Goal: Task Accomplishment & Management: Manage account settings

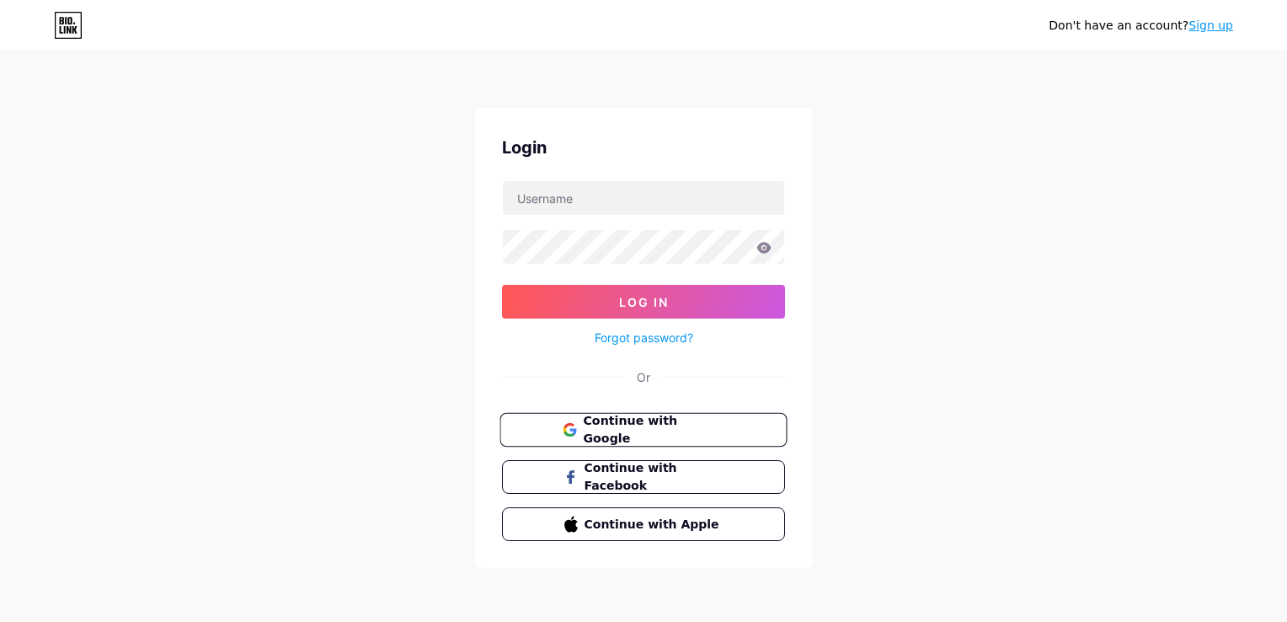
click at [671, 418] on span "Continue with Google" at bounding box center [653, 430] width 141 height 36
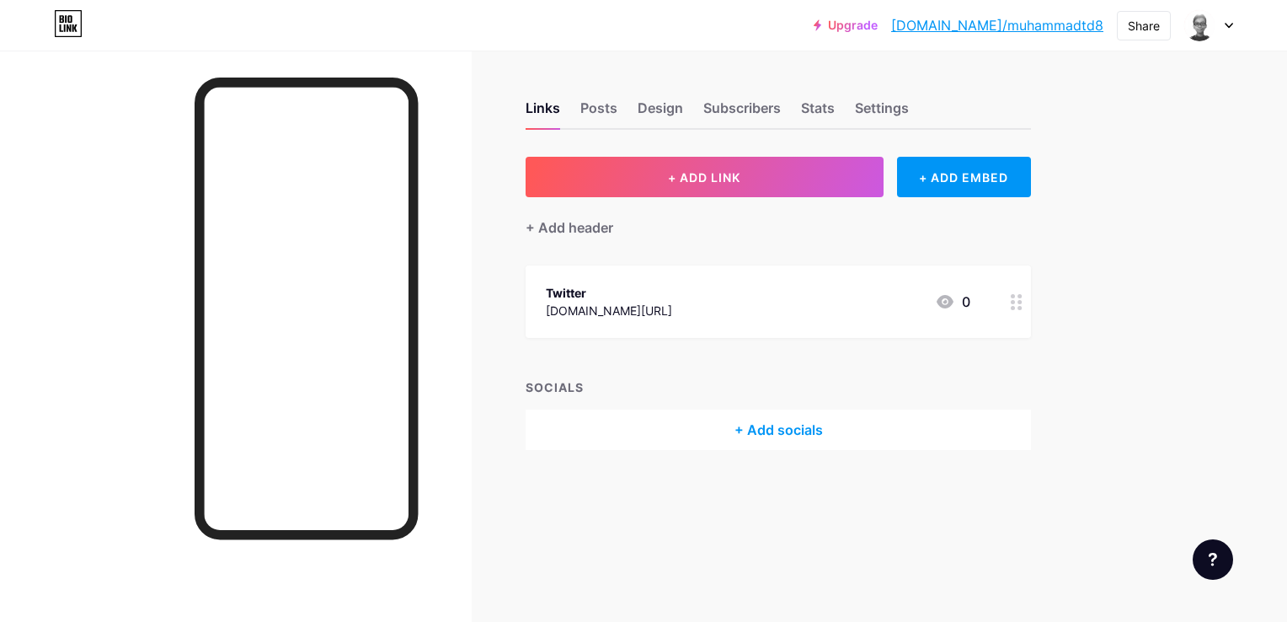
click at [1227, 20] on div at bounding box center [1209, 25] width 49 height 30
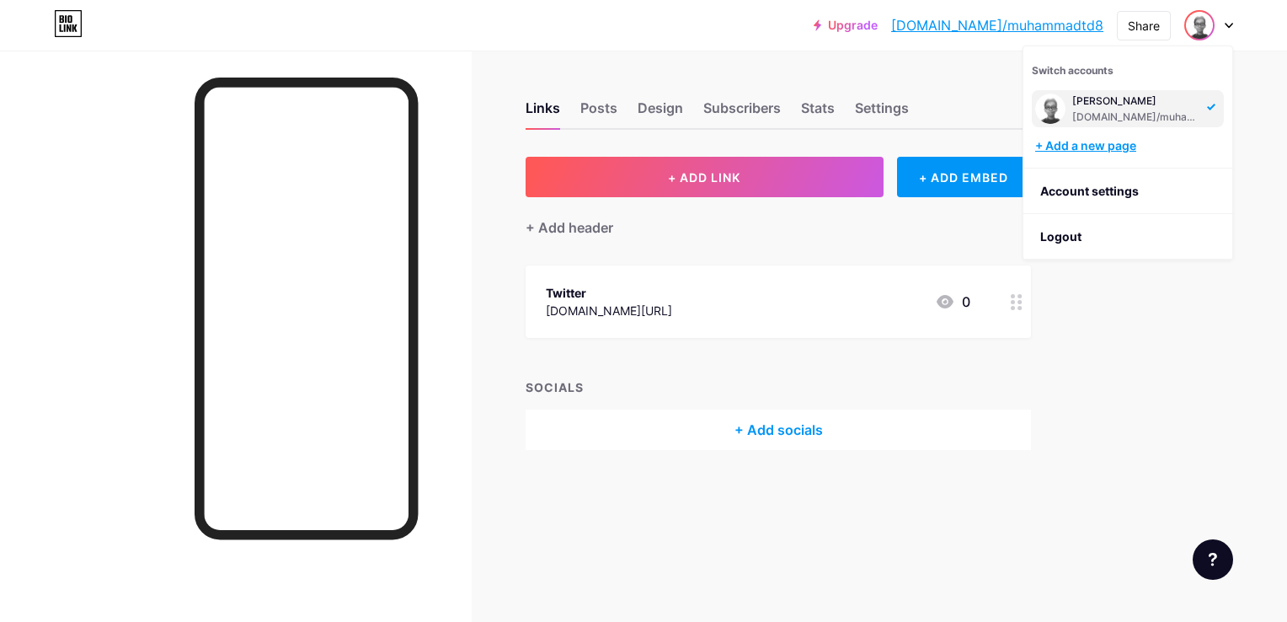
click at [1135, 150] on div "+ Add a new page" at bounding box center [1130, 145] width 189 height 17
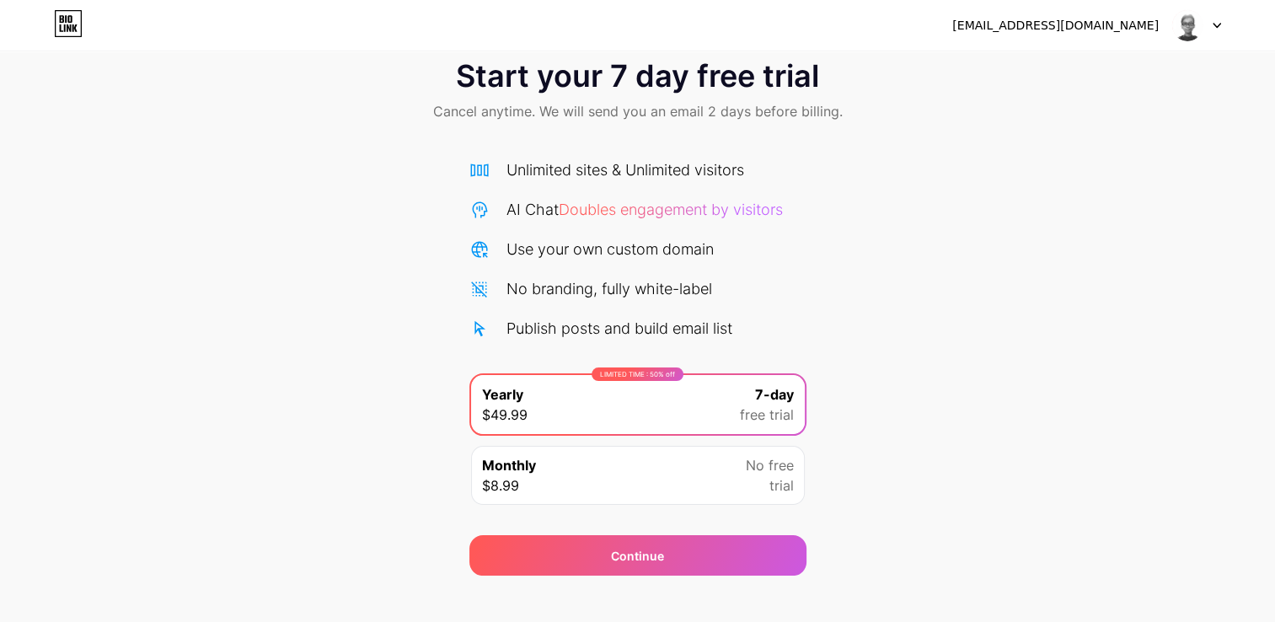
scroll to position [55, 0]
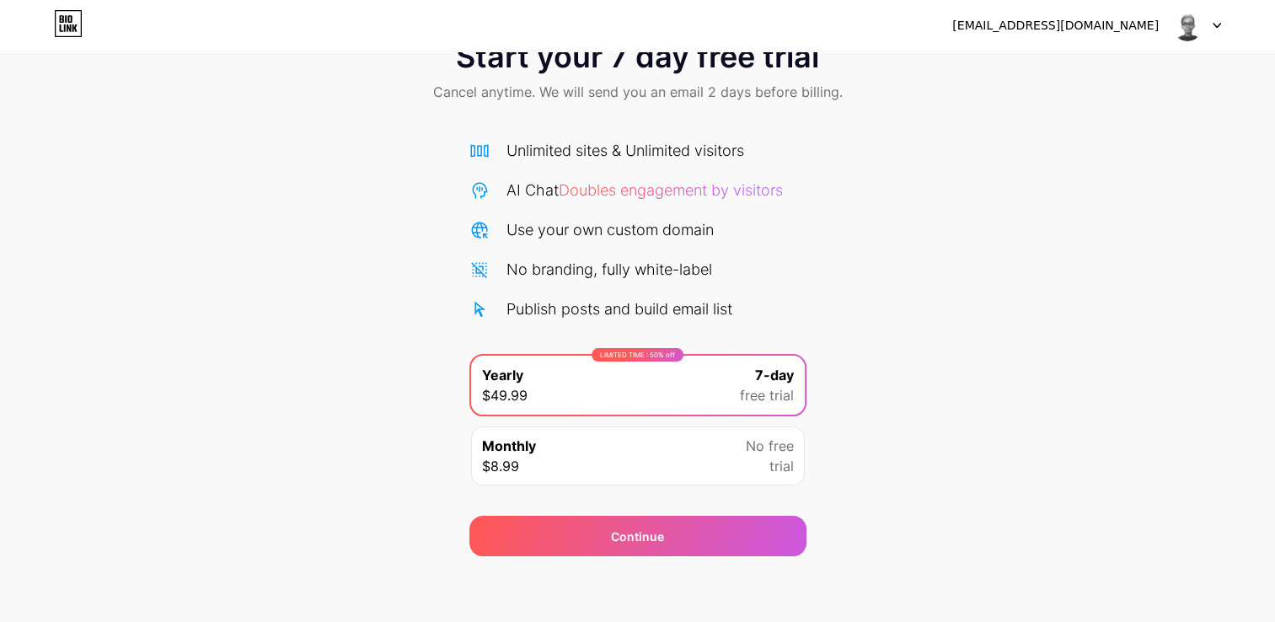
click at [63, 17] on icon at bounding box center [62, 19] width 4 height 8
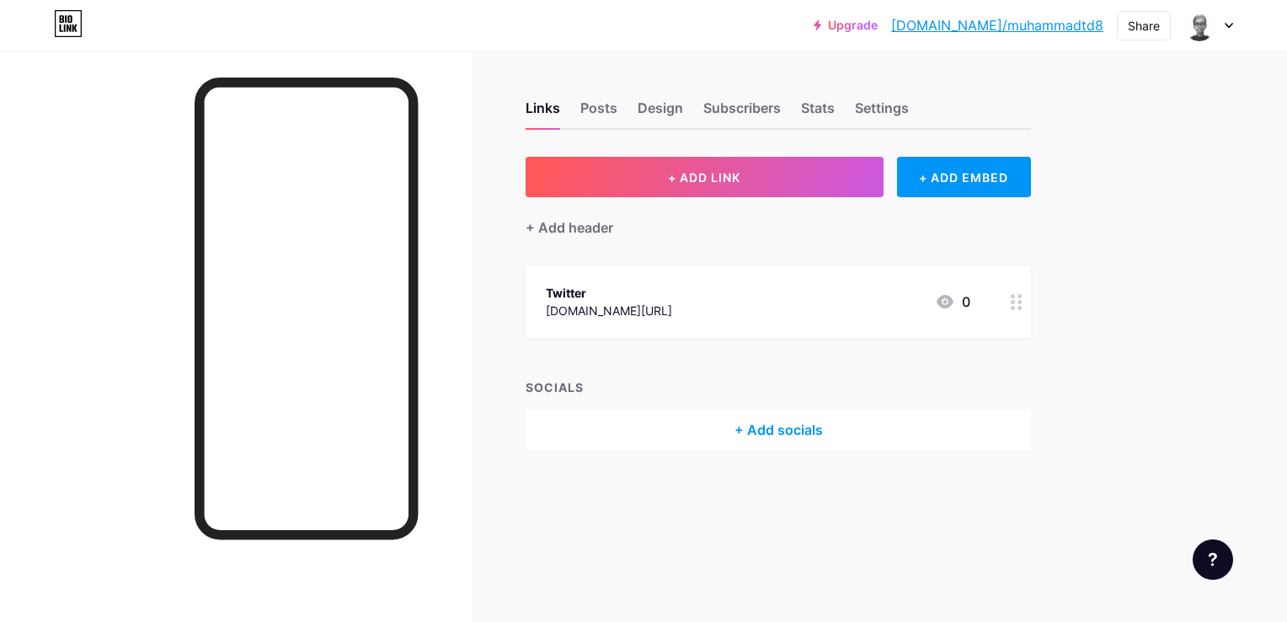
click at [1225, 29] on div at bounding box center [1209, 25] width 49 height 30
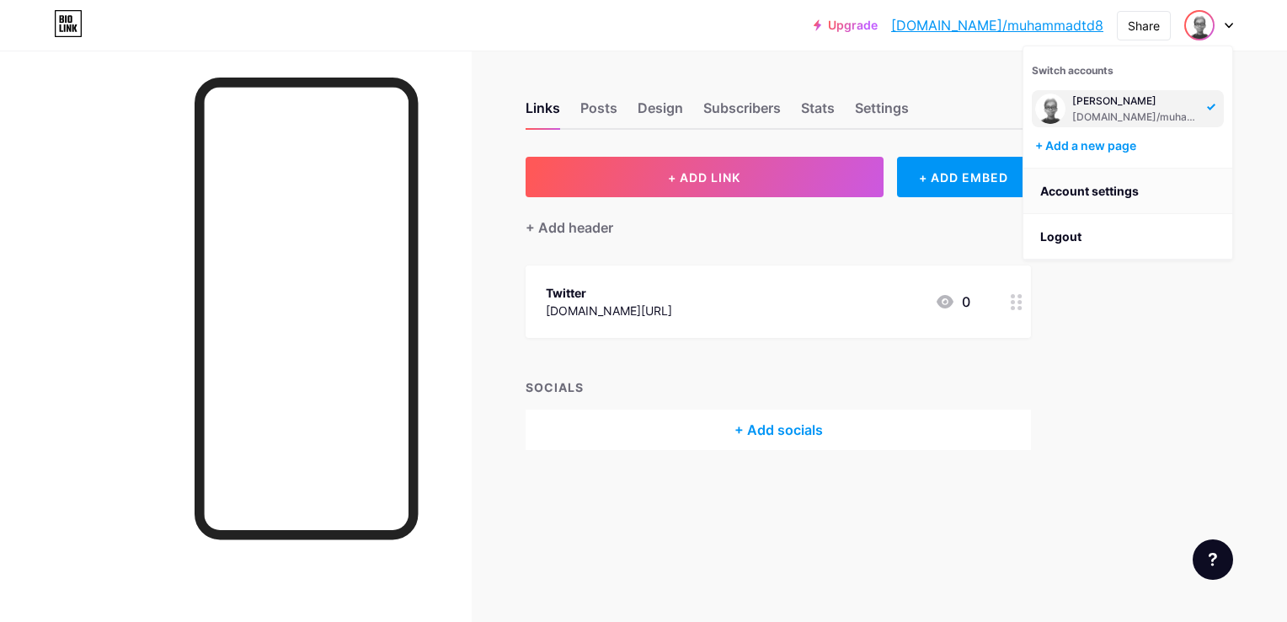
click at [1109, 201] on link "Account settings" at bounding box center [1128, 191] width 209 height 45
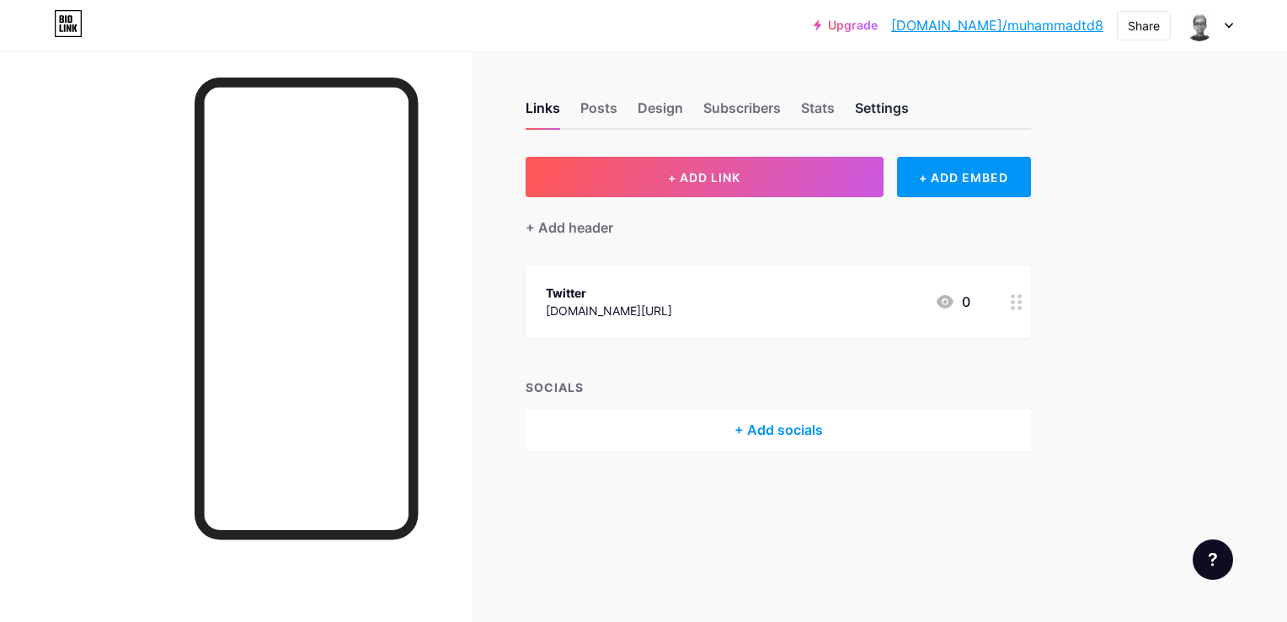
click at [866, 110] on div "Settings" at bounding box center [882, 113] width 54 height 30
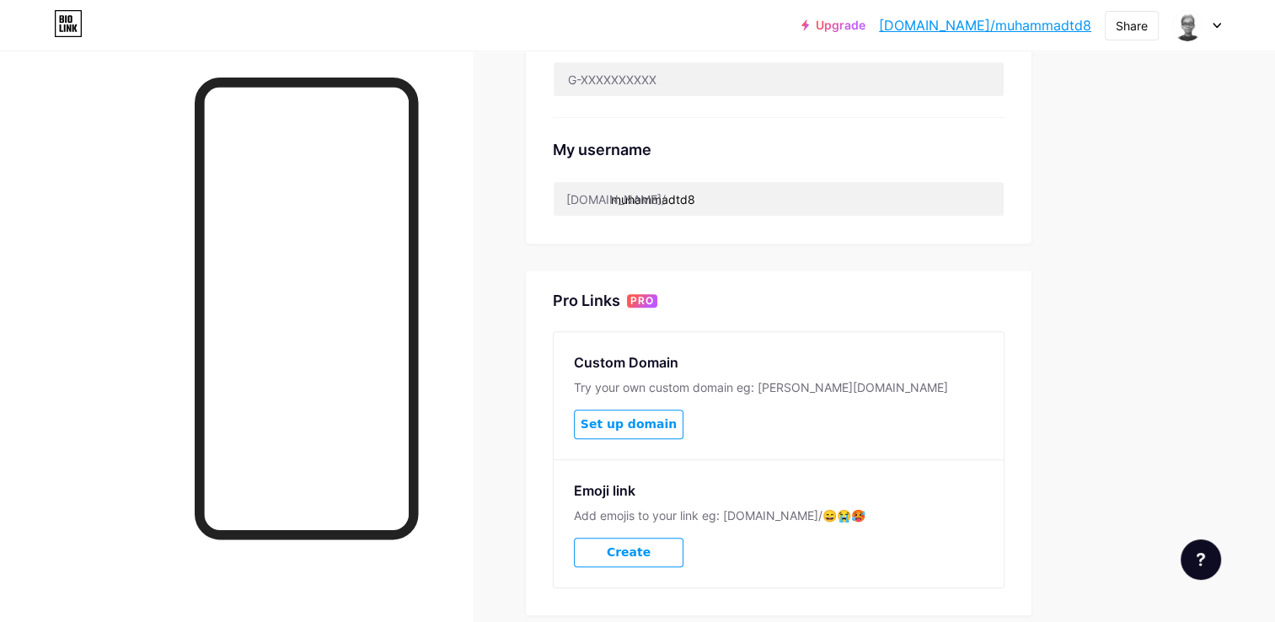
scroll to position [453, 0]
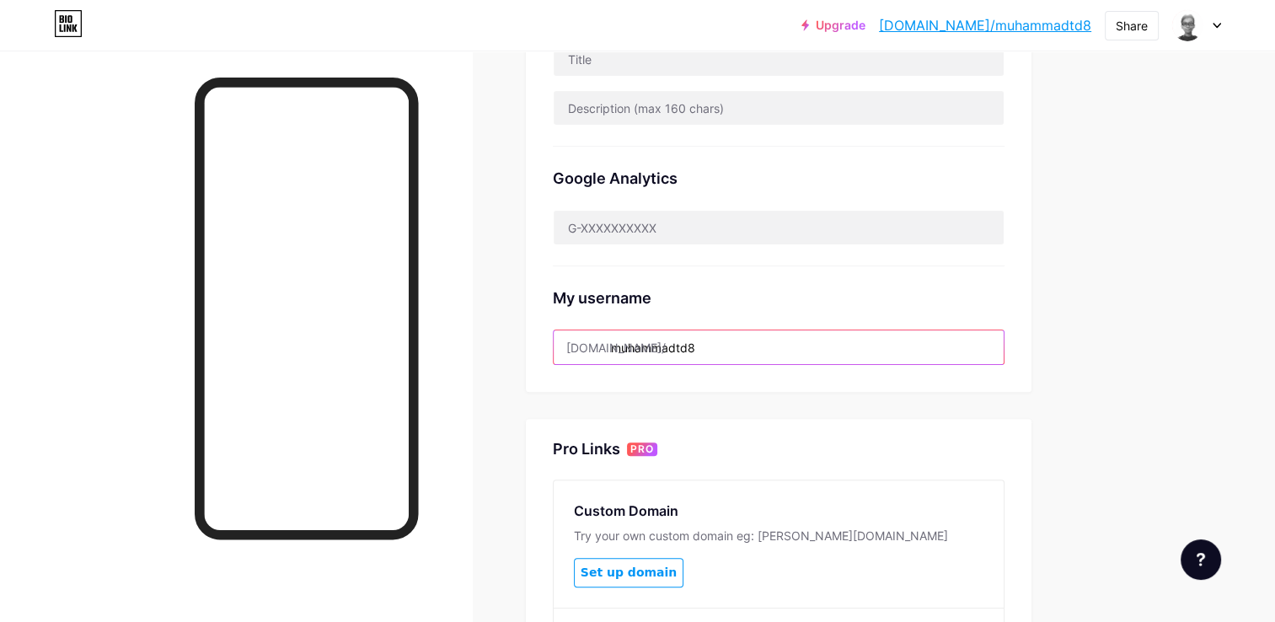
drag, startPoint x: 714, startPoint y: 354, endPoint x: 535, endPoint y: 345, distance: 178.9
click at [535, 345] on div "Preferred link This is an aesthetic choice. Both links are usable. [DOMAIN_NAME…" at bounding box center [779, 47] width 506 height 688
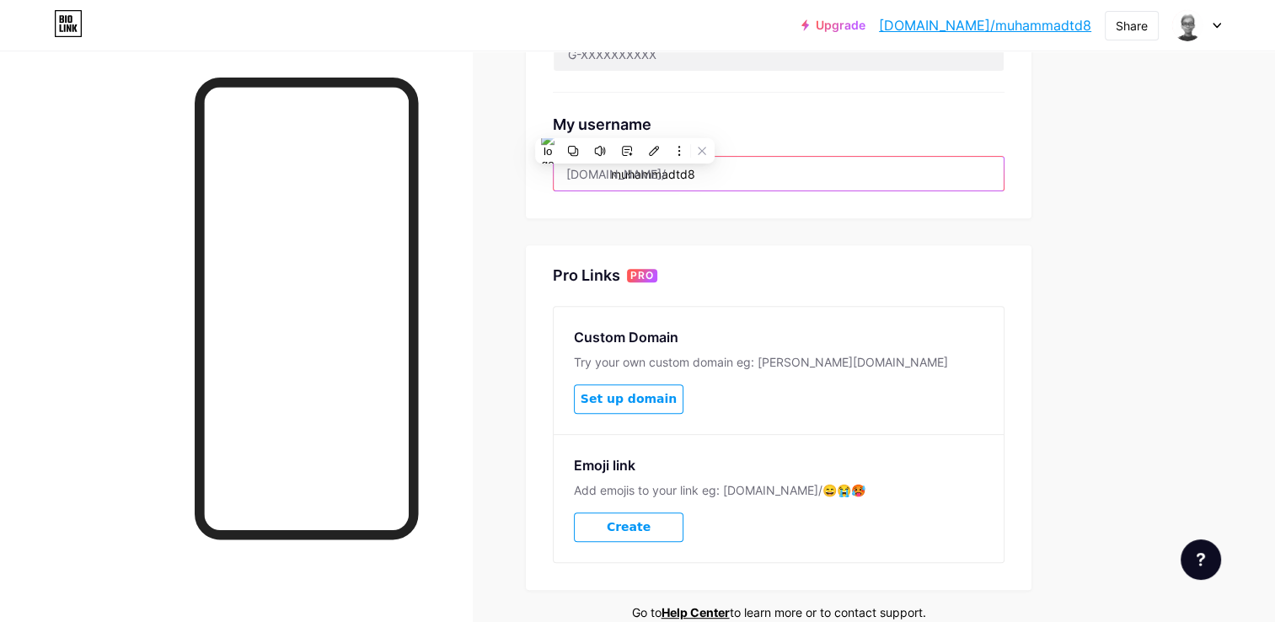
scroll to position [538, 0]
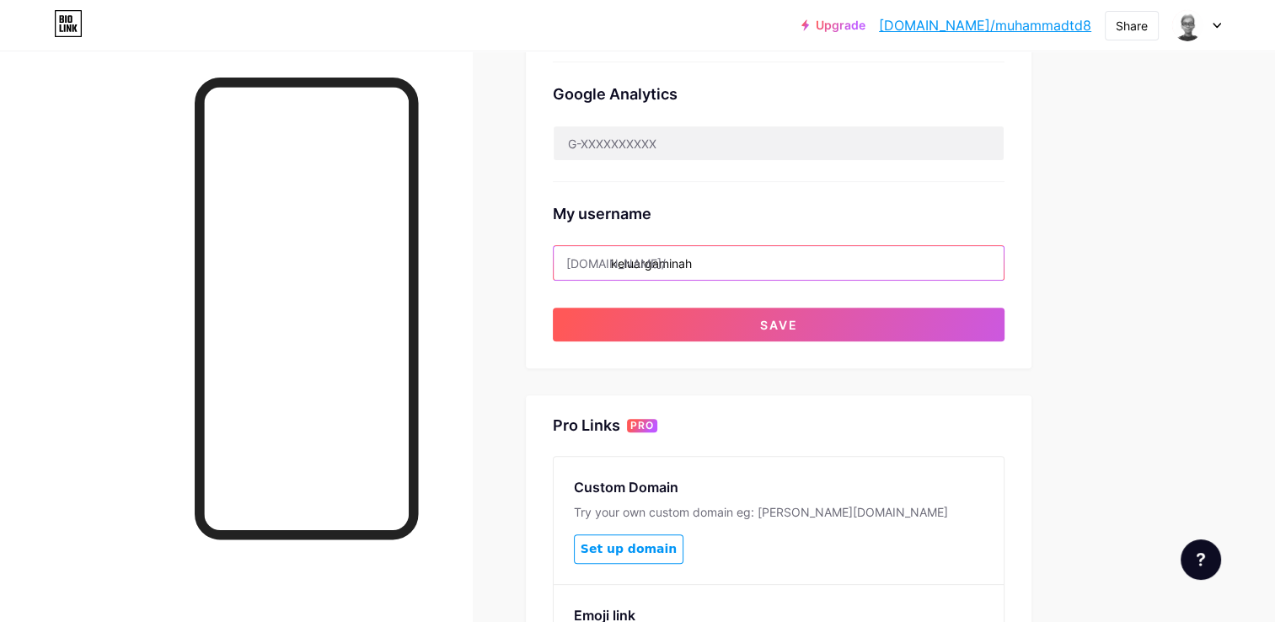
type input "keluargaminah"
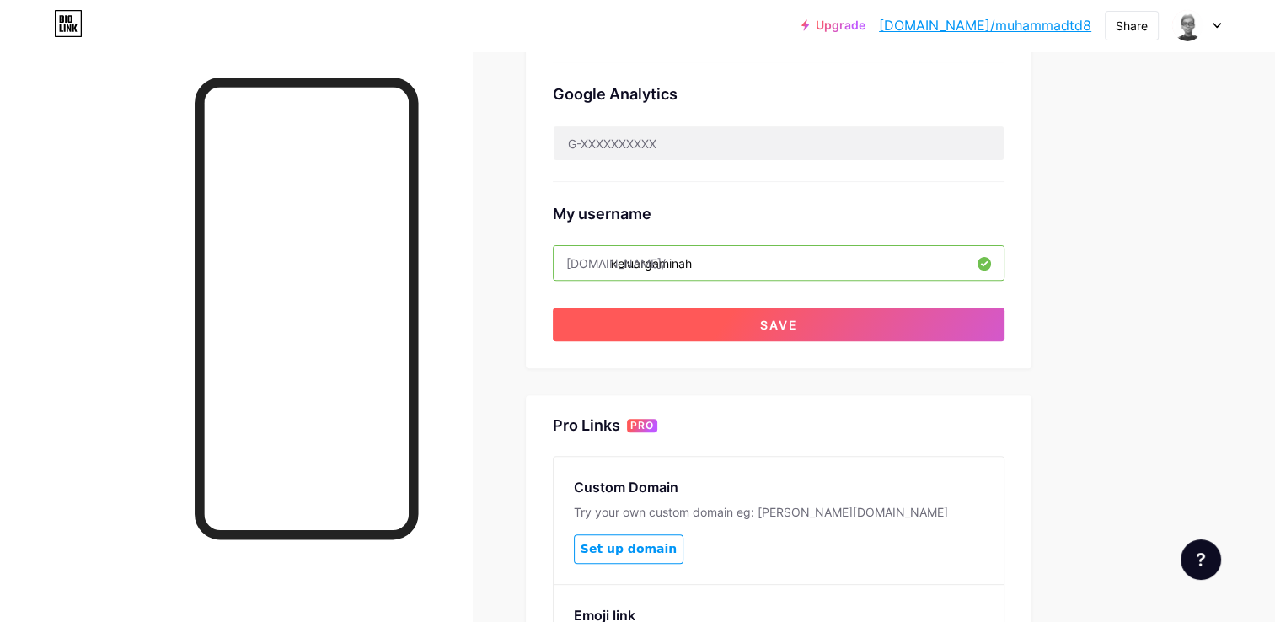
click at [883, 322] on button "Save" at bounding box center [779, 325] width 452 height 34
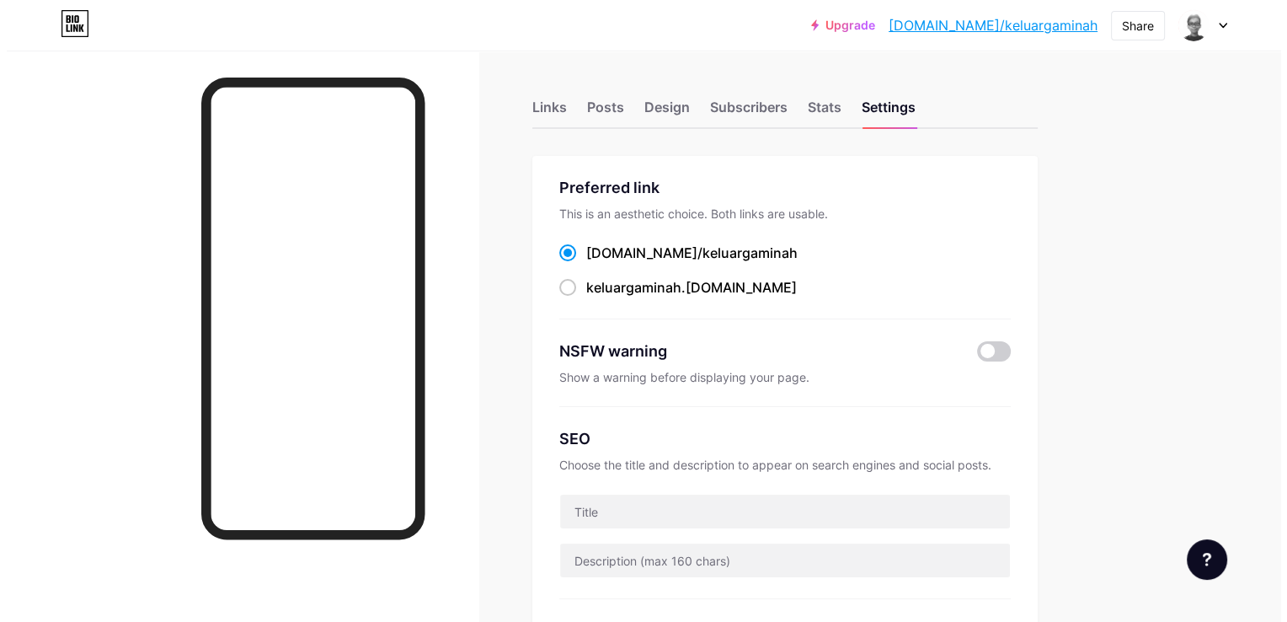
scroll to position [0, 0]
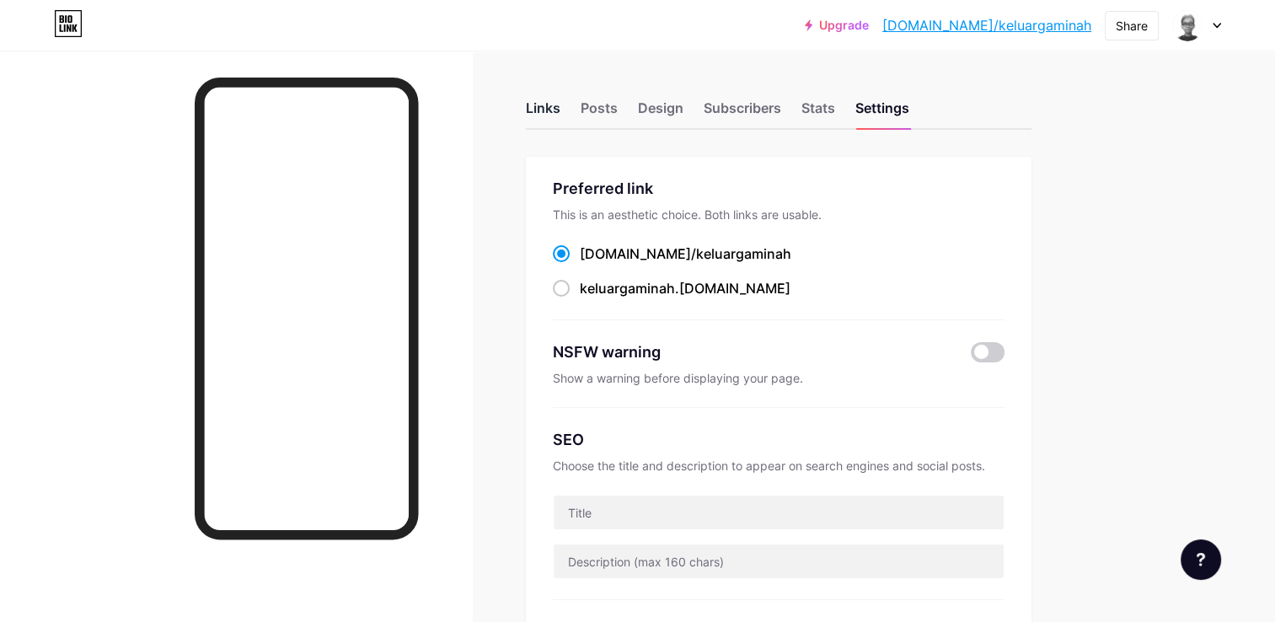
click at [545, 104] on div "Links" at bounding box center [543, 113] width 35 height 30
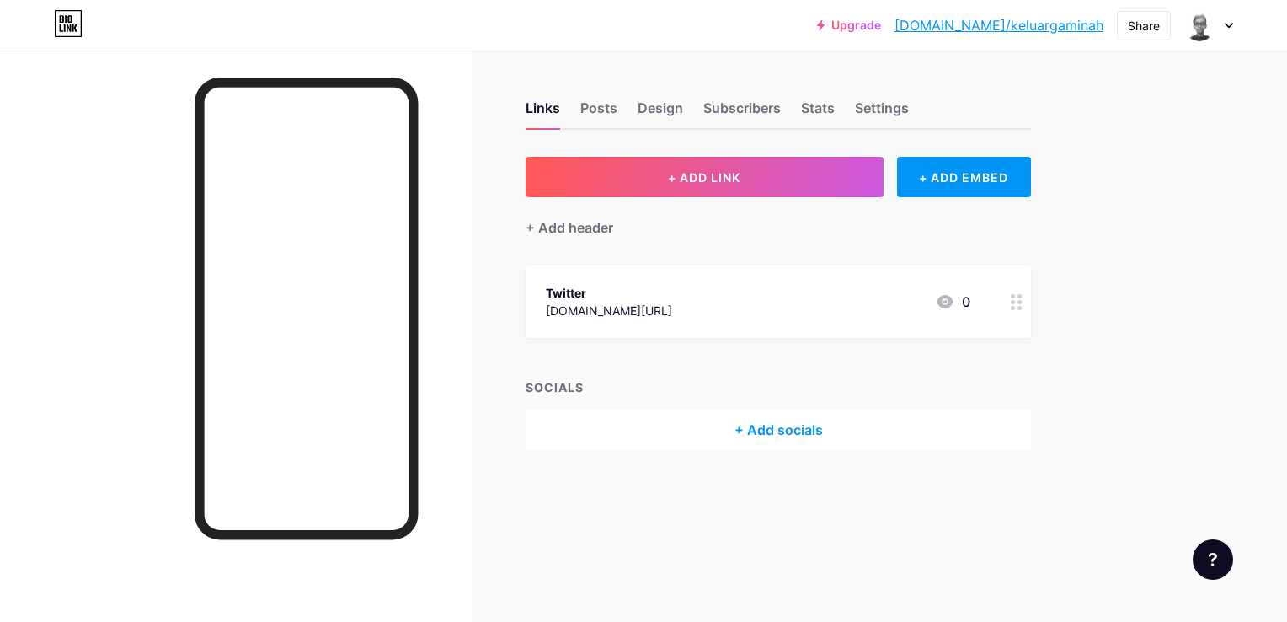
click at [1220, 29] on div at bounding box center [1209, 25] width 49 height 30
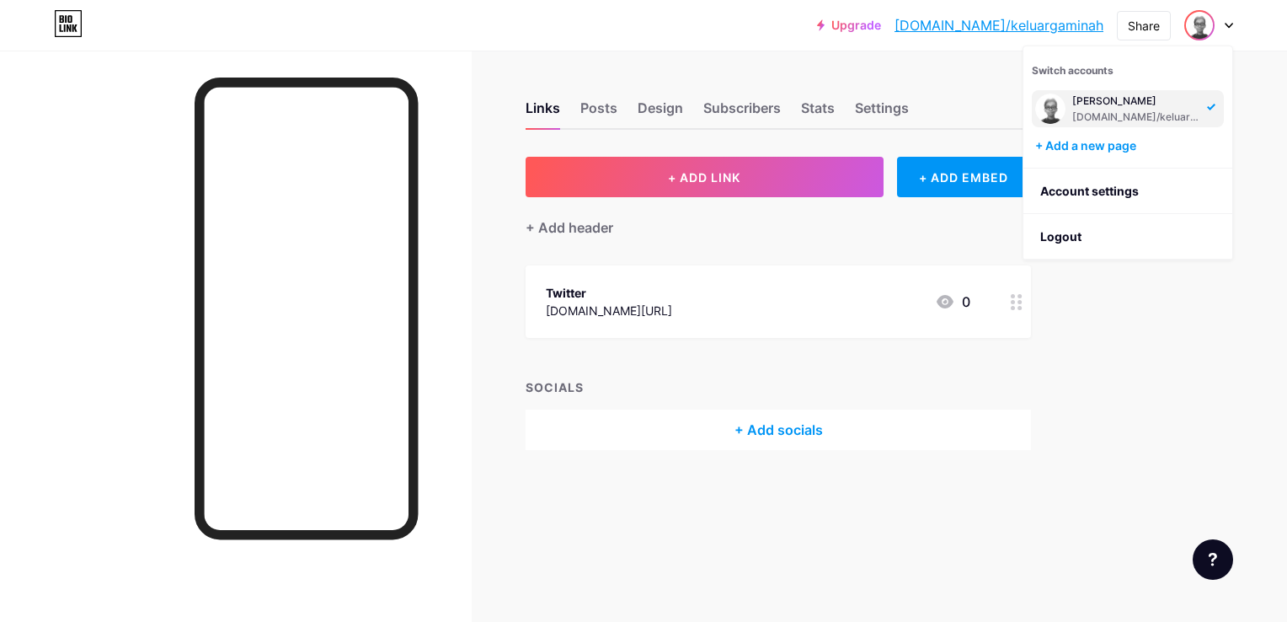
click at [1220, 29] on div at bounding box center [1209, 25] width 49 height 30
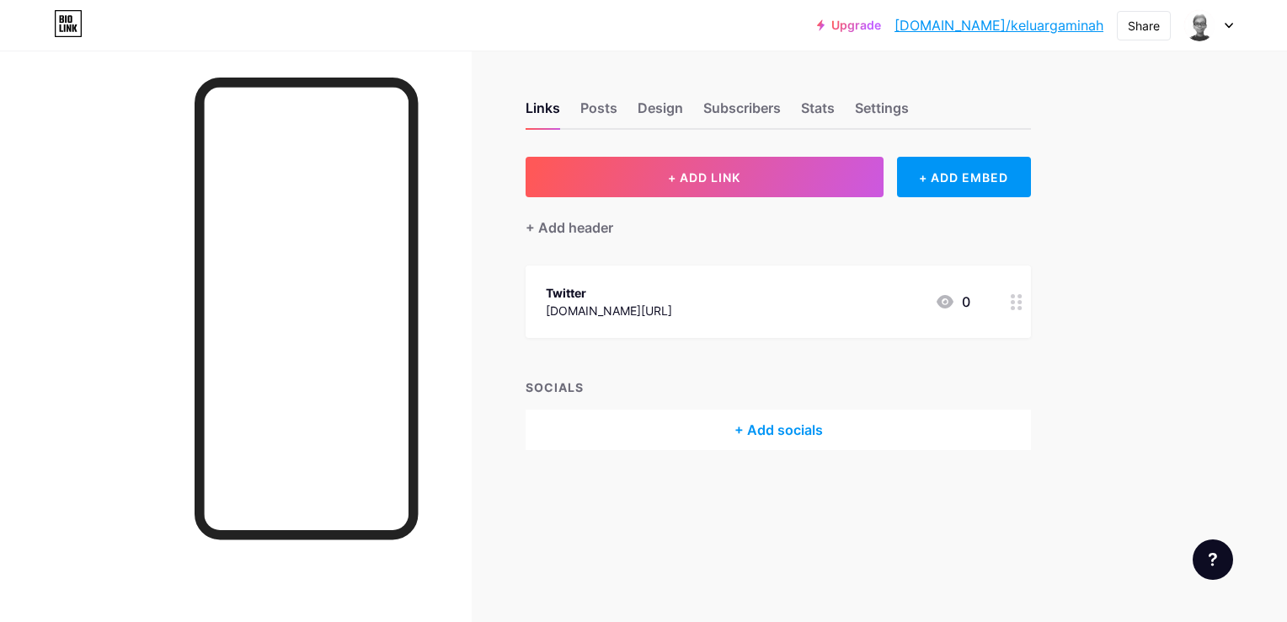
click at [705, 289] on div "Twitter [DOMAIN_NAME][URL] 0" at bounding box center [758, 301] width 425 height 39
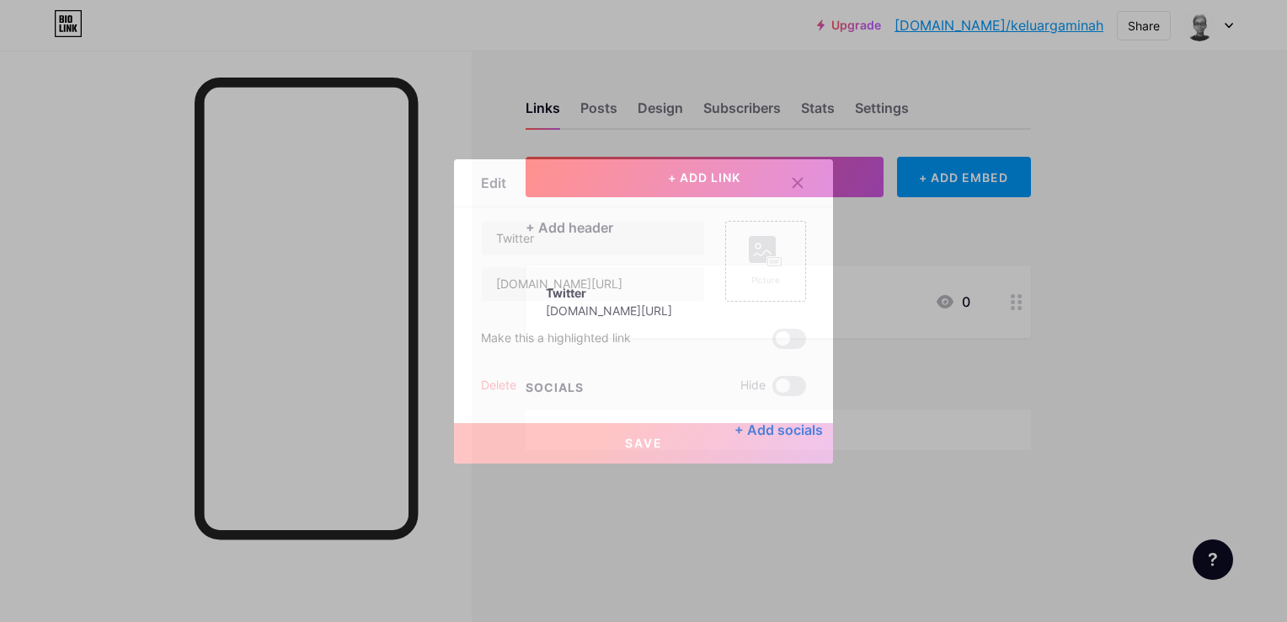
click at [483, 377] on div "Delete" at bounding box center [498, 386] width 35 height 20
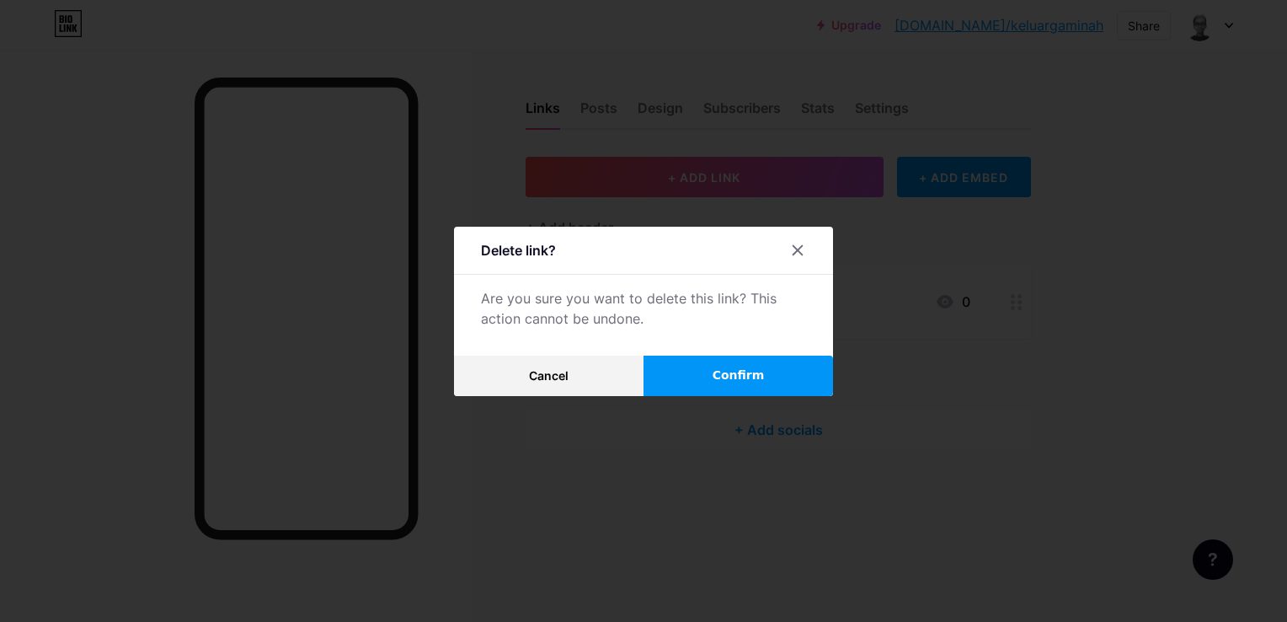
click at [758, 367] on span "Confirm" at bounding box center [739, 376] width 52 height 18
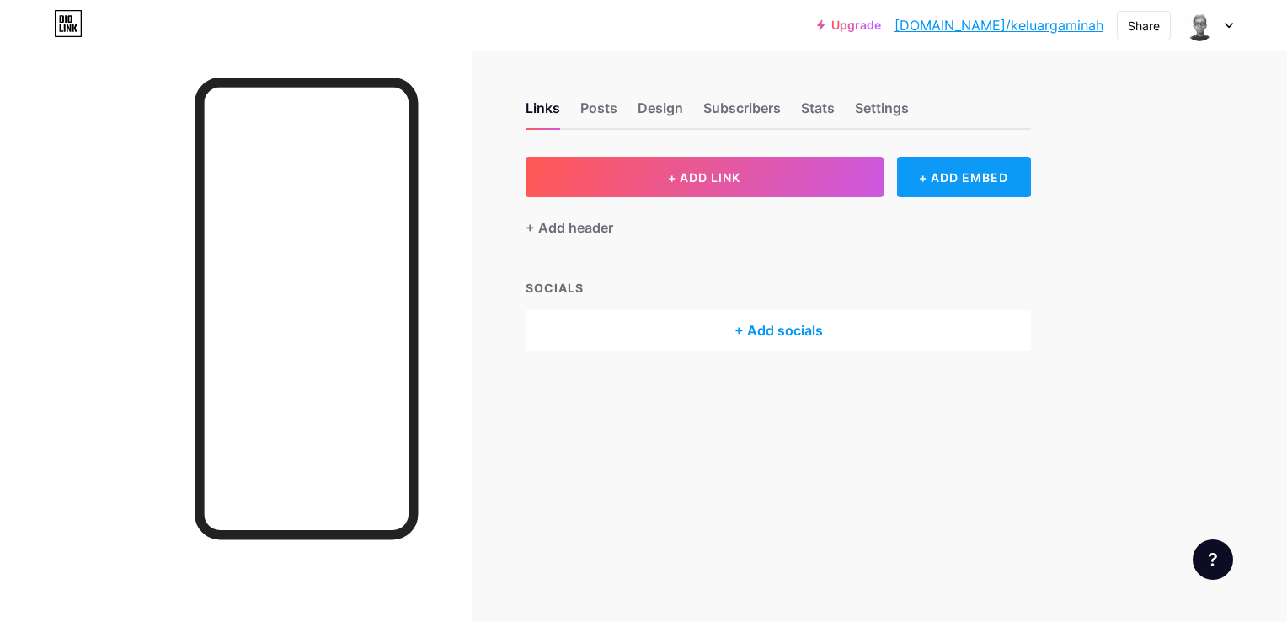
click at [988, 184] on div "+ ADD EMBED" at bounding box center [964, 177] width 134 height 40
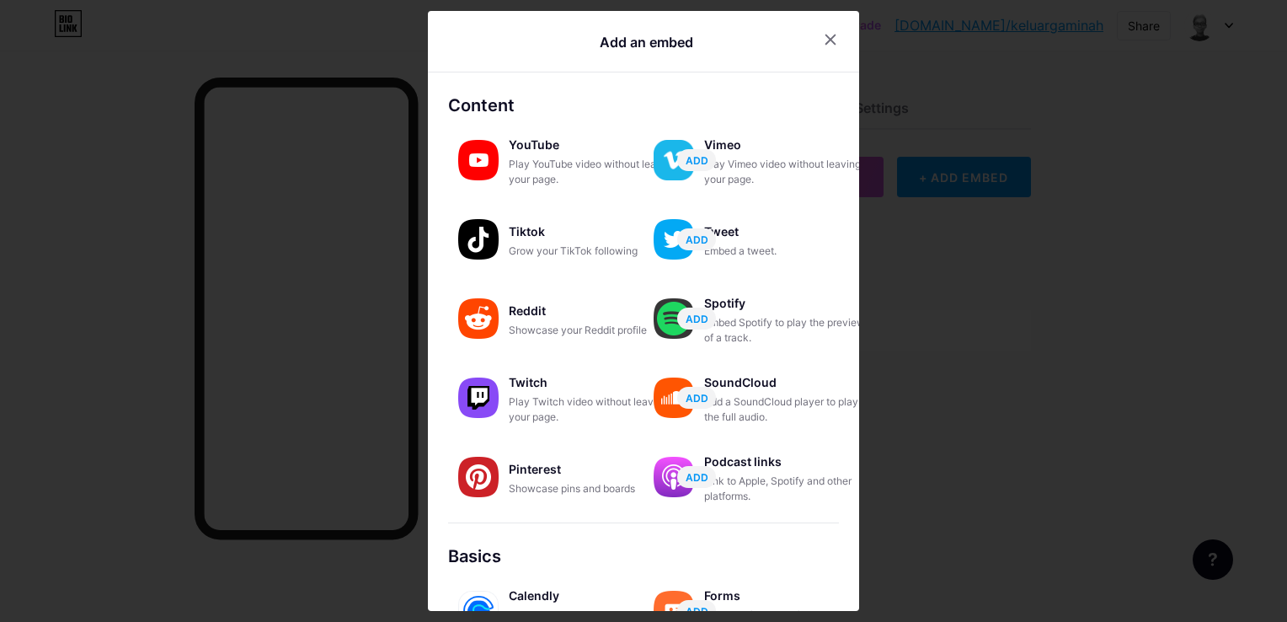
click at [934, 192] on div at bounding box center [643, 311] width 1287 height 622
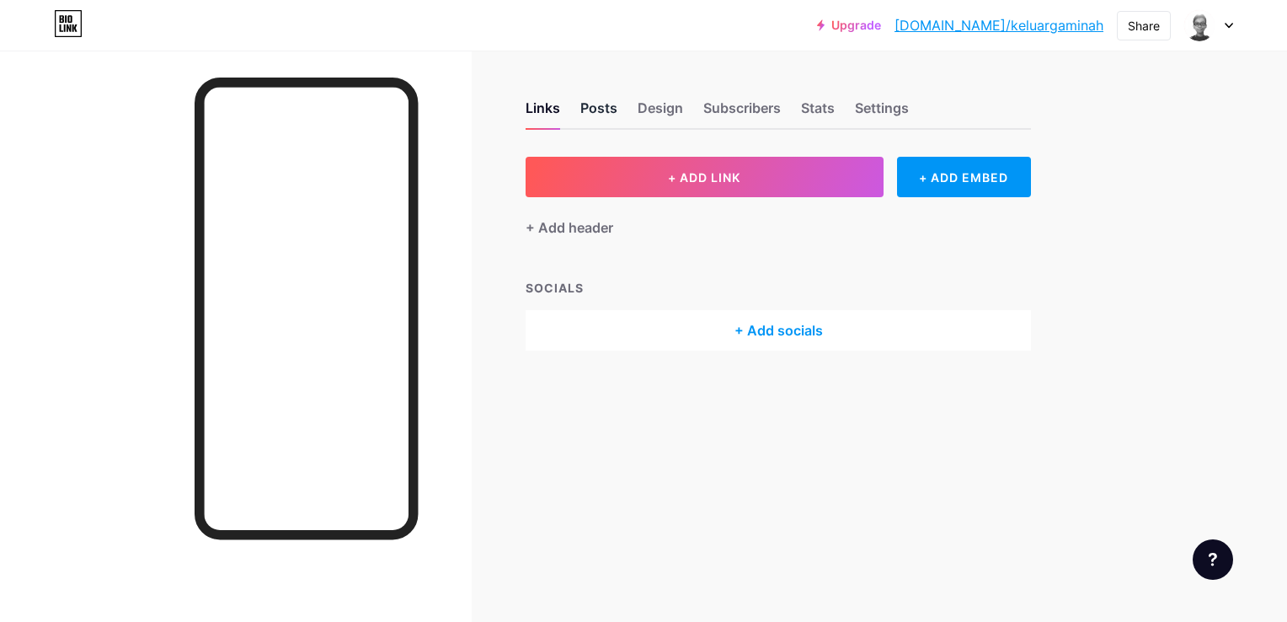
click at [594, 108] on div "Posts" at bounding box center [599, 113] width 37 height 30
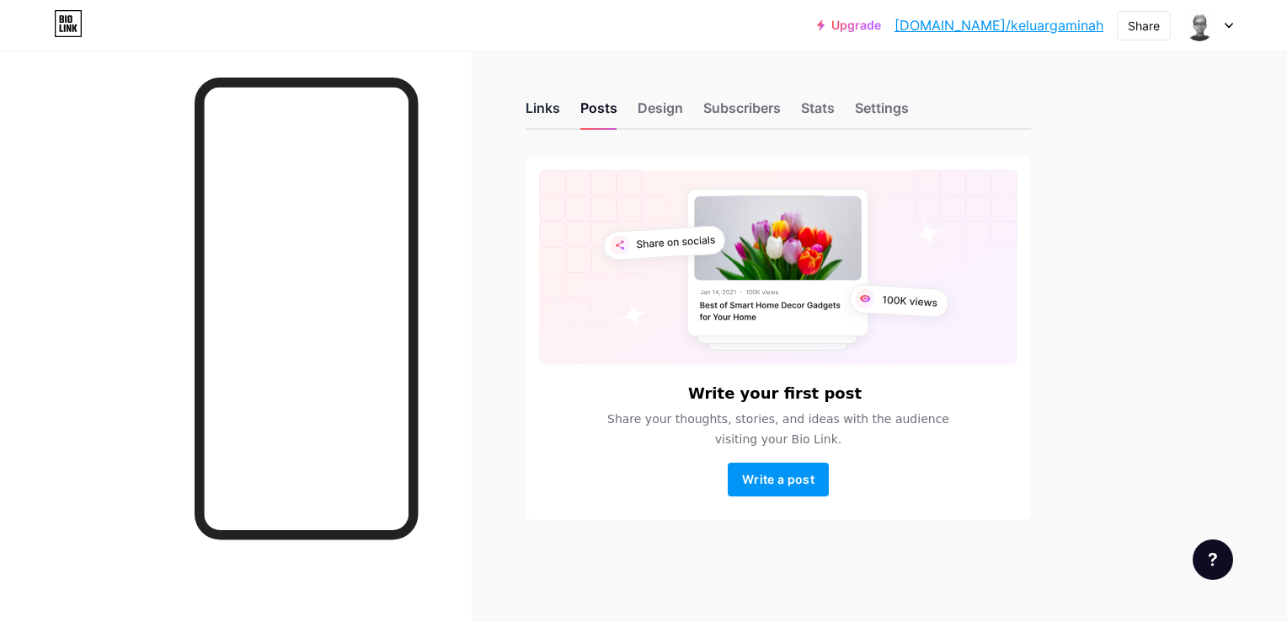
click at [542, 106] on div "Links" at bounding box center [543, 113] width 35 height 30
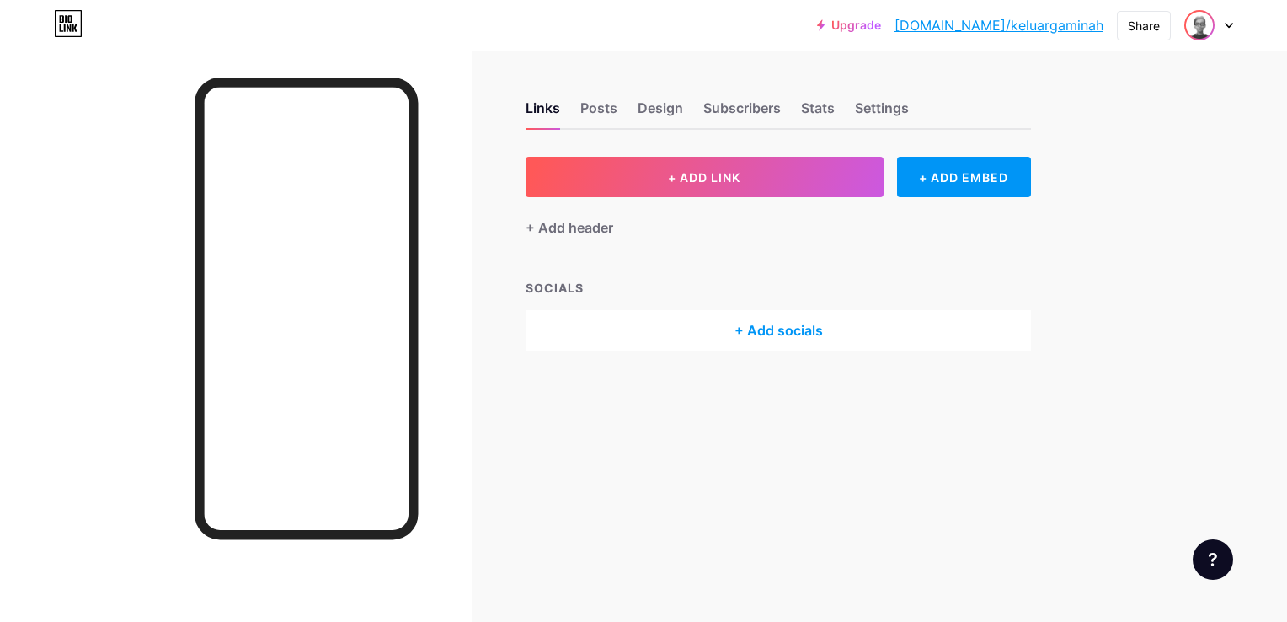
click at [1203, 34] on img at bounding box center [1199, 25] width 27 height 27
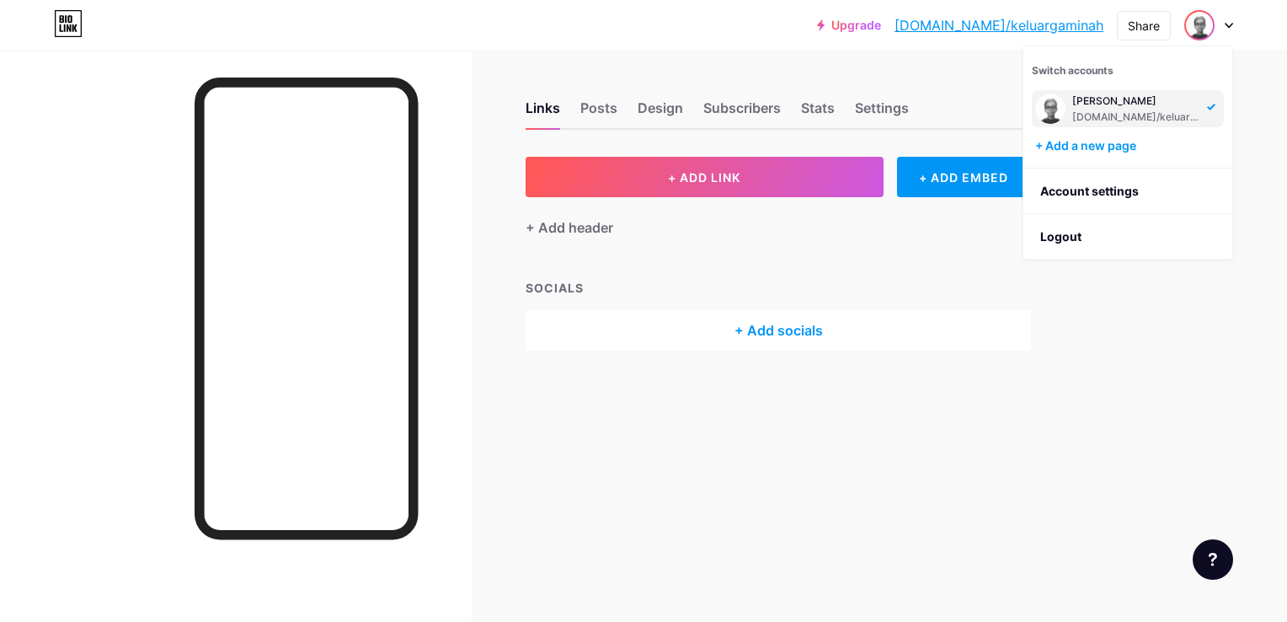
click at [866, 62] on div "Links Posts Design Subscribers Stats Settings + ADD LINK + ADD EMBED + Add head…" at bounding box center [551, 243] width 1102 height 384
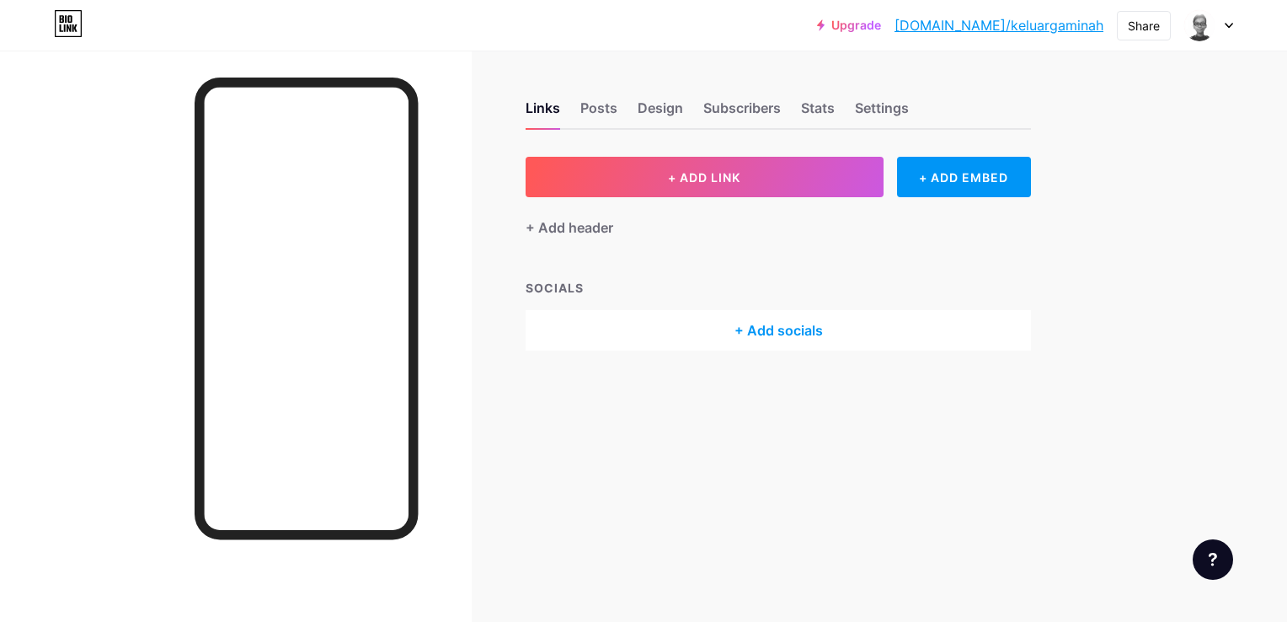
click at [1234, 29] on div "Upgrade [DOMAIN_NAME]/keluar... [DOMAIN_NAME]/keluargaminah Share Switch accoun…" at bounding box center [643, 25] width 1287 height 30
click at [1221, 29] on div at bounding box center [1209, 25] width 49 height 30
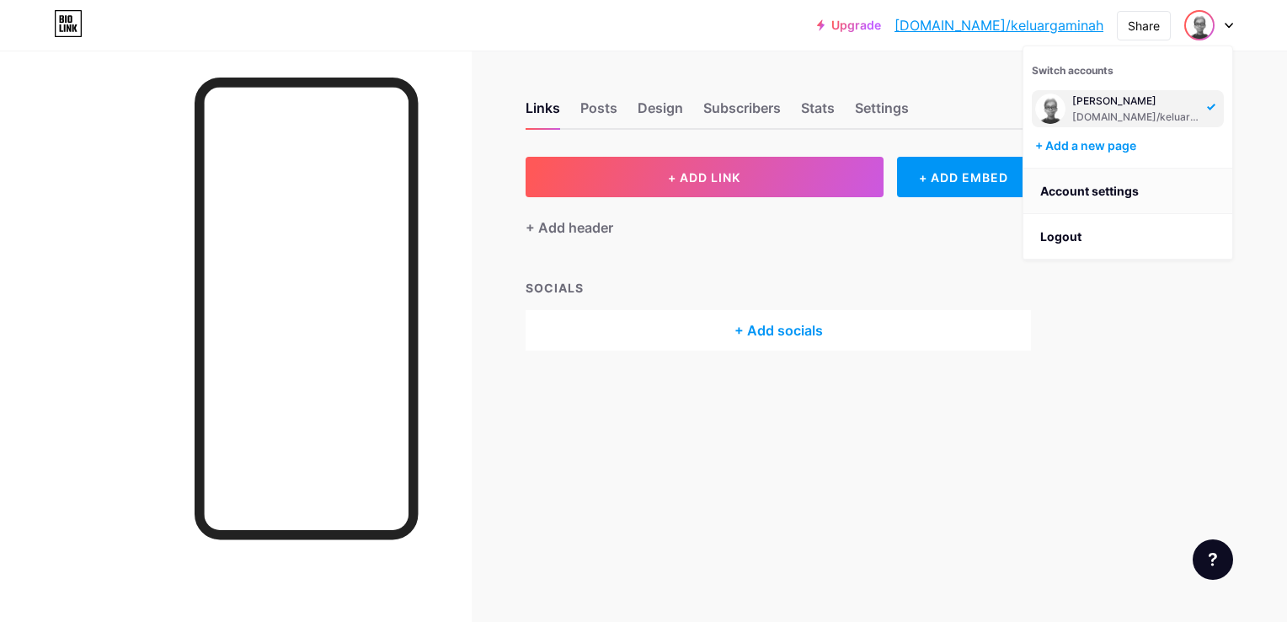
click at [1121, 188] on link "Account settings" at bounding box center [1128, 191] width 209 height 45
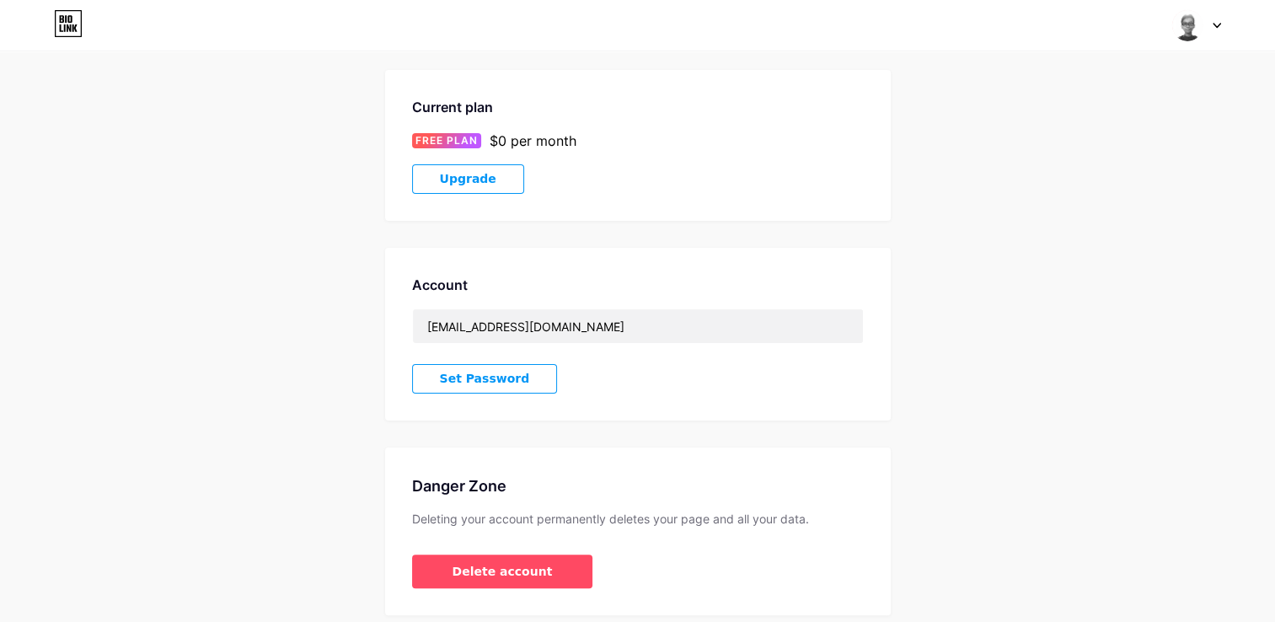
scroll to position [318, 0]
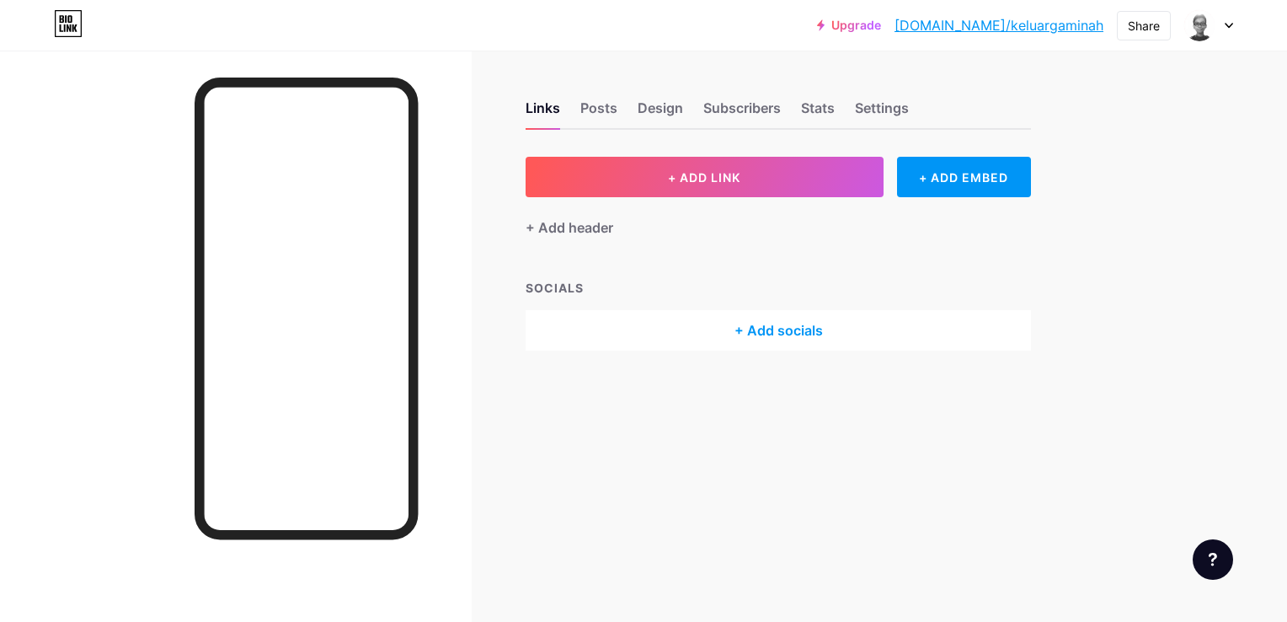
click at [853, 110] on div "Links Posts Design Subscribers Stats Settings" at bounding box center [779, 100] width 506 height 59
click at [856, 110] on div "Settings" at bounding box center [882, 113] width 54 height 30
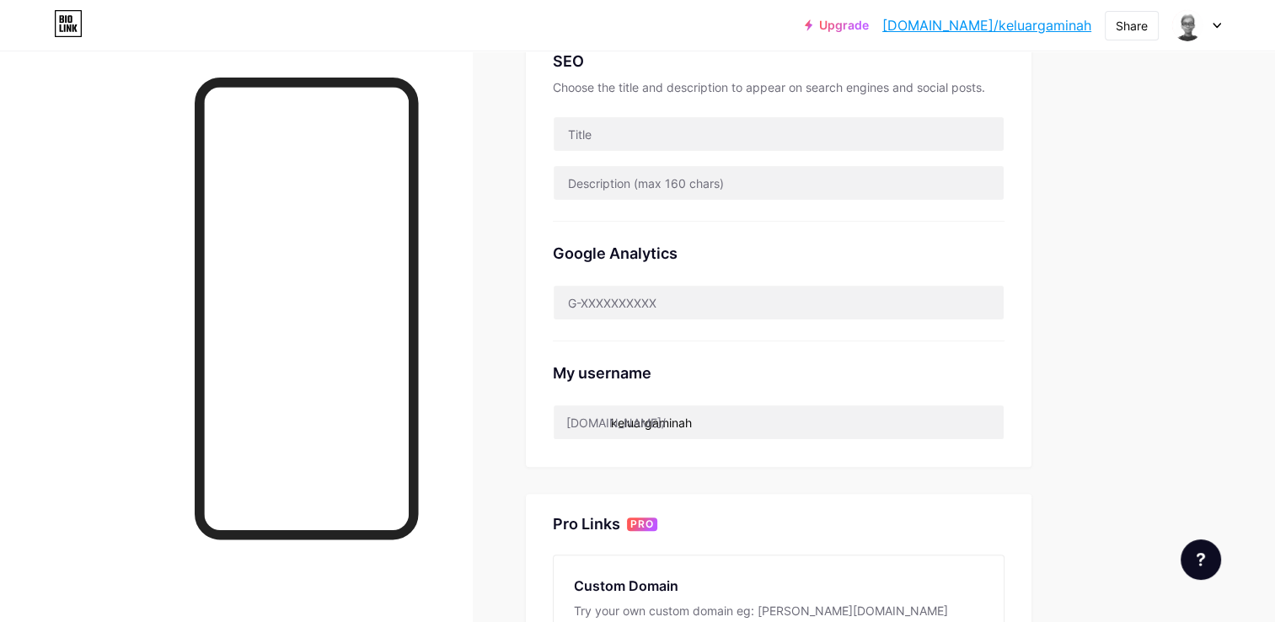
scroll to position [369, 0]
